Goal: Task Accomplishment & Management: Manage account settings

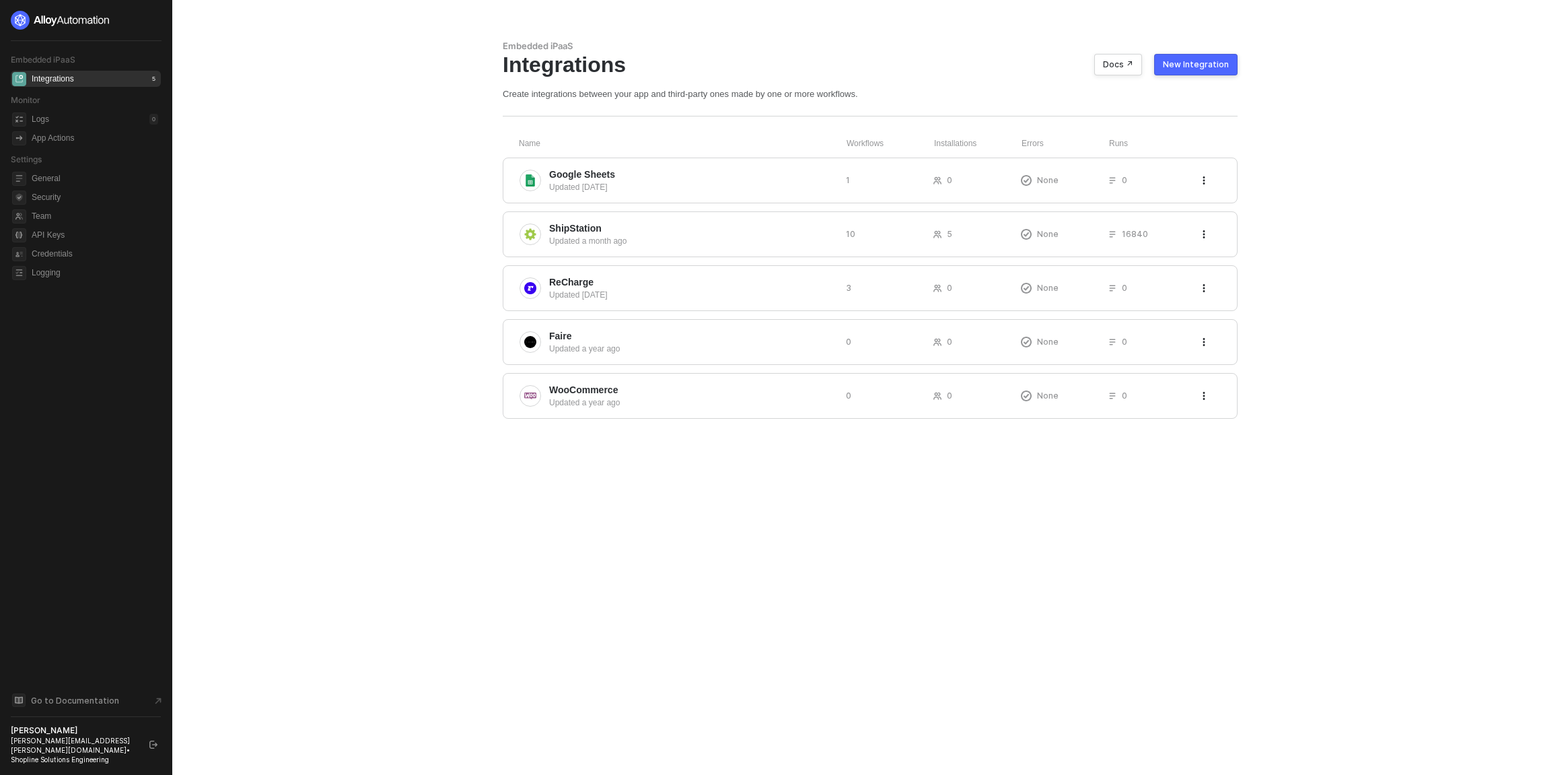
click at [332, 134] on main "Embedded iPaaS Integrations Docs ↗ New Integration Create integrations between …" at bounding box center [784, 388] width 1568 height 775
click at [64, 249] on span "Credentials" at bounding box center [94, 254] width 126 height 17
